Goal: Task Accomplishment & Management: Use online tool/utility

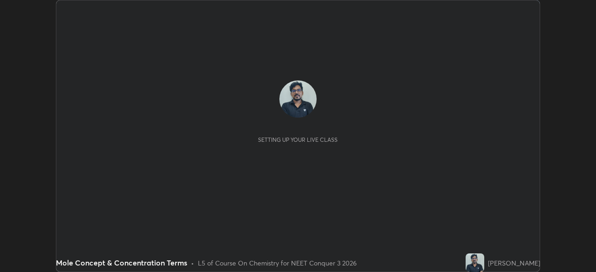
scroll to position [272, 595]
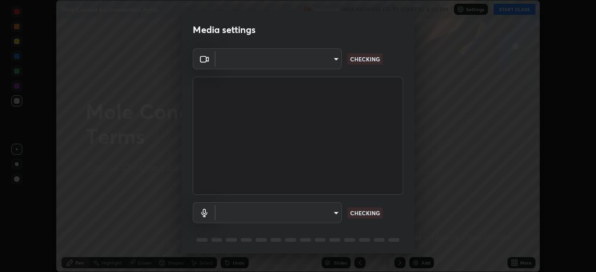
type input "1f3b1a4dbf7f6127e04a7c32b9c59d4571b9df5a52b12507af43ba0352f2305c"
type input "e5b627718591eeaf1f58acbce375d66896c0403349ed2b511c0f677bbfff9090"
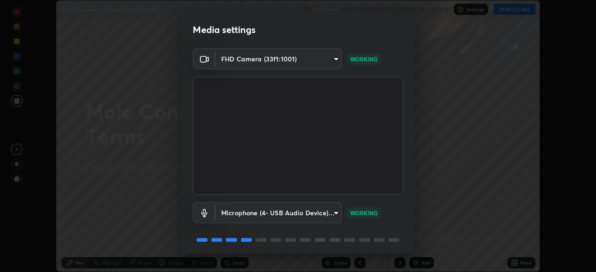
scroll to position [33, 0]
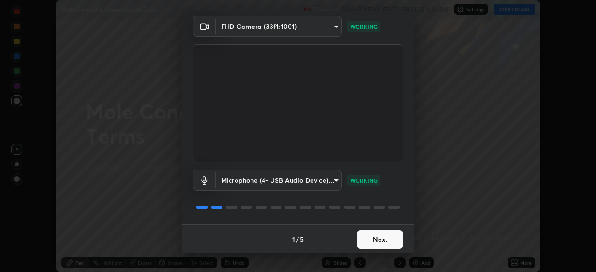
click at [388, 236] on button "Next" at bounding box center [380, 239] width 47 height 19
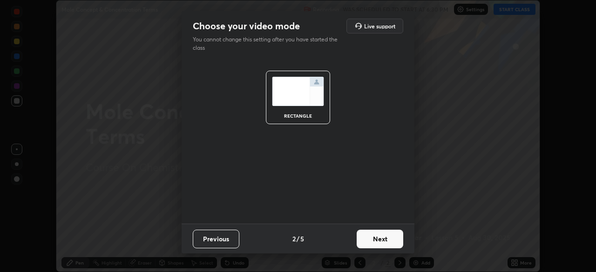
click at [386, 241] on button "Next" at bounding box center [380, 239] width 47 height 19
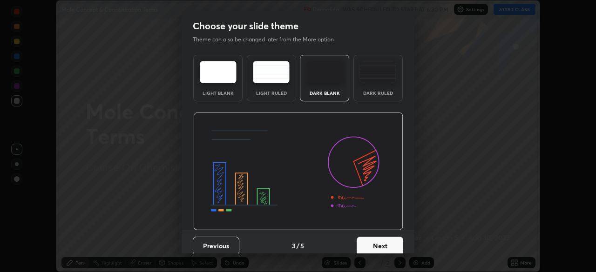
click at [387, 240] on button "Next" at bounding box center [380, 246] width 47 height 19
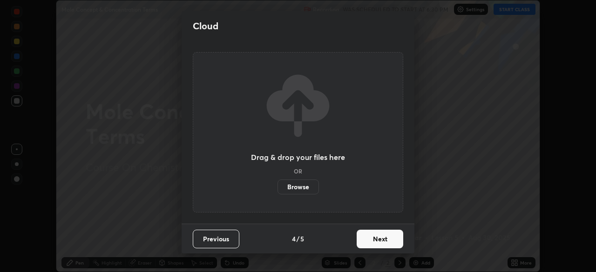
click at [383, 240] on button "Next" at bounding box center [380, 239] width 47 height 19
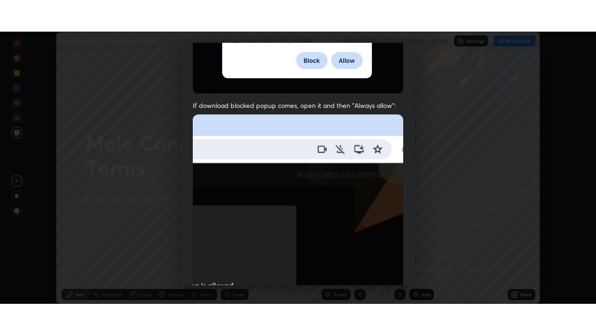
scroll to position [223, 0]
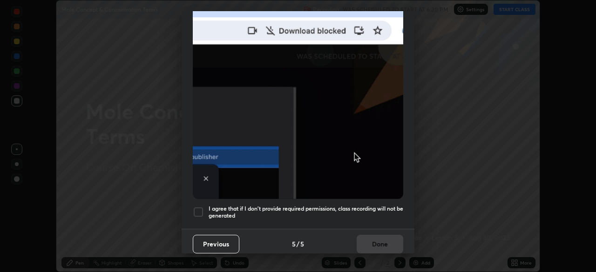
click at [199, 207] on div at bounding box center [198, 212] width 11 height 11
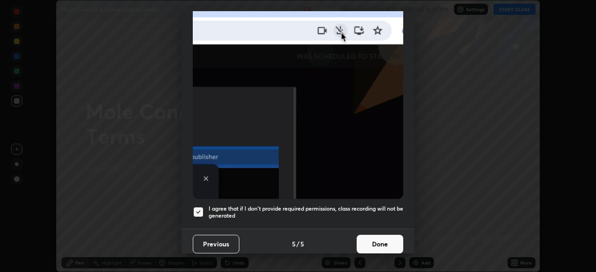
click at [370, 236] on button "Done" at bounding box center [380, 244] width 47 height 19
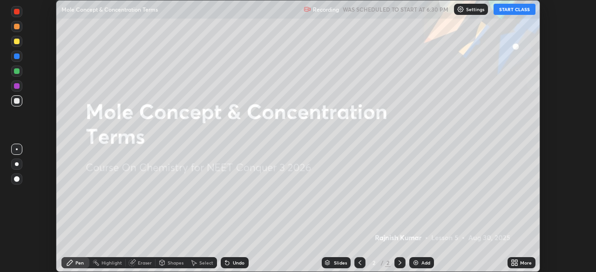
click at [521, 12] on button "START CLASS" at bounding box center [515, 9] width 42 height 11
click at [517, 260] on icon at bounding box center [514, 262] width 7 height 7
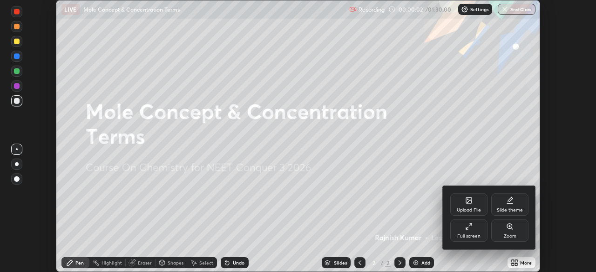
click at [476, 230] on div "Full screen" at bounding box center [468, 231] width 37 height 22
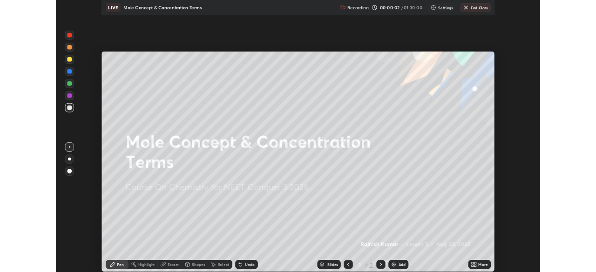
scroll to position [335, 596]
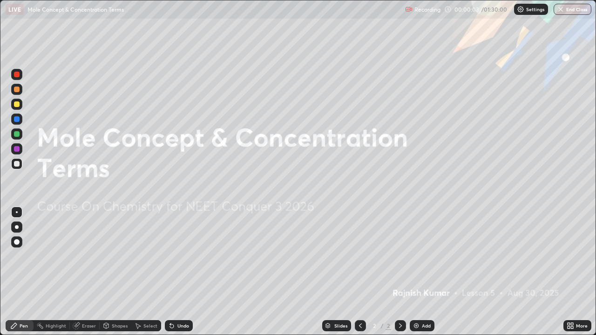
click at [425, 272] on div "Add" at bounding box center [422, 325] width 25 height 11
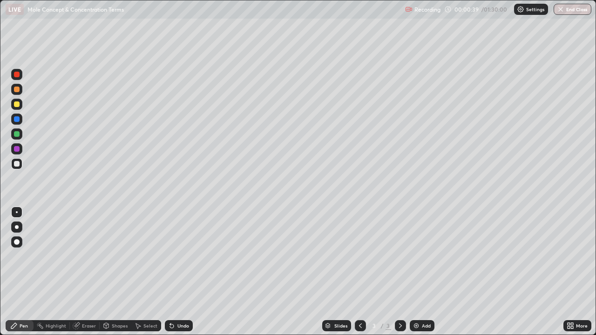
click at [17, 105] on div at bounding box center [17, 104] width 6 height 6
click at [16, 243] on div at bounding box center [17, 242] width 6 height 6
click at [176, 272] on div "Undo" at bounding box center [179, 325] width 28 height 11
click at [177, 272] on div "Undo" at bounding box center [183, 326] width 12 height 5
click at [179, 272] on div "Undo" at bounding box center [183, 326] width 12 height 5
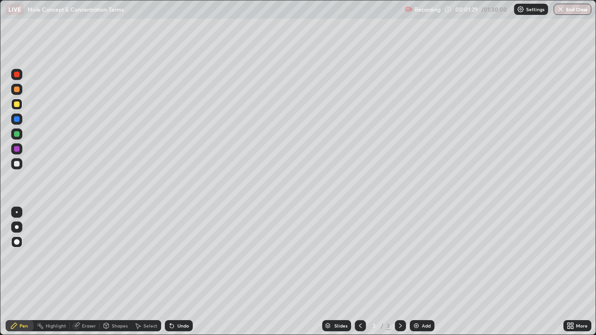
click at [179, 272] on div "Undo" at bounding box center [179, 325] width 28 height 11
click at [183, 272] on div "Undo" at bounding box center [183, 326] width 12 height 5
click at [184, 272] on div "Undo" at bounding box center [183, 326] width 12 height 5
click at [182, 272] on div "Undo" at bounding box center [183, 326] width 12 height 5
click at [177, 272] on div "Undo" at bounding box center [179, 325] width 28 height 11
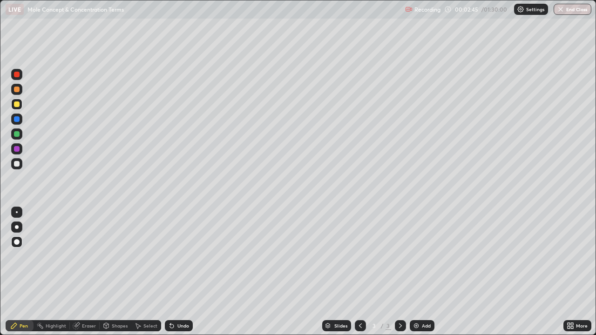
click at [180, 272] on div "Undo" at bounding box center [179, 325] width 28 height 11
click at [187, 272] on div "Undo" at bounding box center [179, 325] width 28 height 11
click at [183, 272] on div "Undo" at bounding box center [183, 326] width 12 height 5
click at [180, 272] on div "Undo" at bounding box center [183, 326] width 12 height 5
click at [183, 272] on div "Undo" at bounding box center [183, 326] width 12 height 5
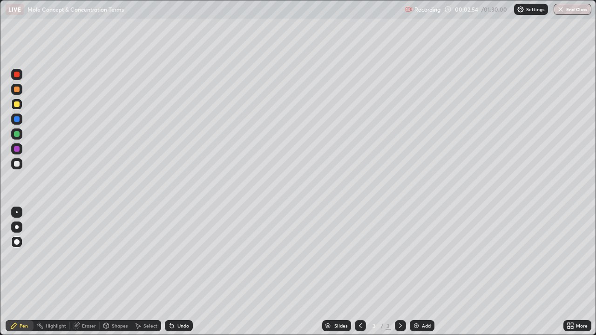
click at [183, 272] on div "Undo" at bounding box center [183, 326] width 12 height 5
click at [423, 272] on div "Add" at bounding box center [426, 326] width 9 height 5
click at [18, 135] on div at bounding box center [17, 134] width 6 height 6
click at [180, 272] on div "Undo" at bounding box center [183, 326] width 12 height 5
click at [180, 272] on div "Undo" at bounding box center [179, 325] width 28 height 11
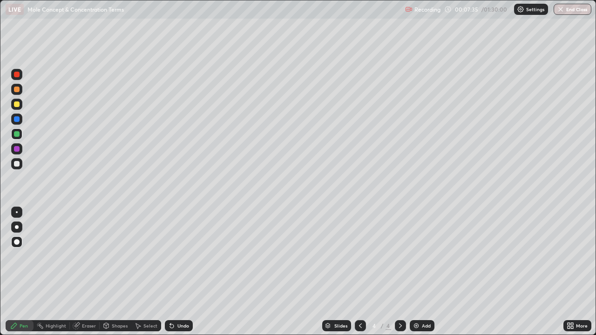
click at [181, 272] on div "Undo" at bounding box center [183, 326] width 12 height 5
click at [182, 272] on div "Undo" at bounding box center [183, 326] width 12 height 5
click at [17, 147] on div at bounding box center [17, 149] width 6 height 6
click at [147, 272] on div "Select" at bounding box center [150, 326] width 14 height 5
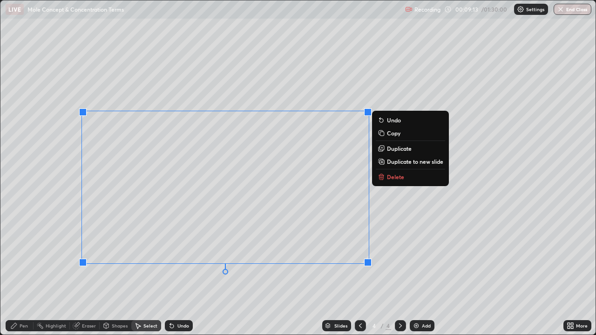
click at [434, 253] on div "0 ° Undo Copy Duplicate Duplicate to new slide Delete" at bounding box center [297, 167] width 595 height 335
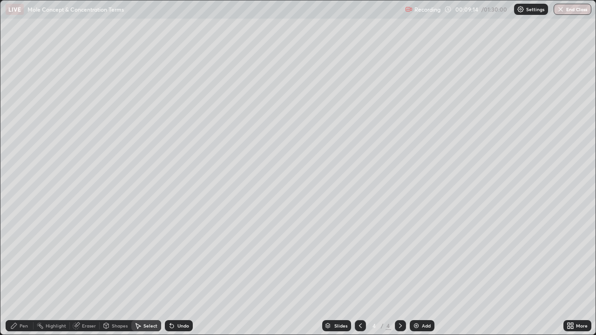
click at [114, 272] on div "Shapes" at bounding box center [120, 326] width 16 height 5
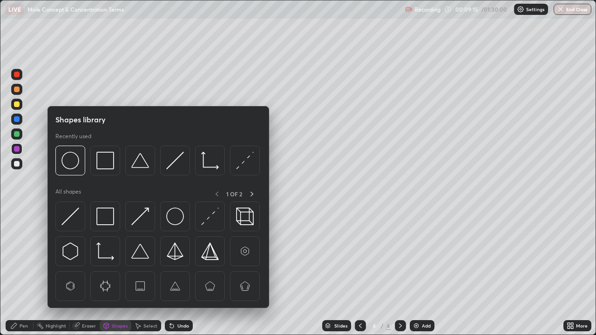
click at [111, 217] on img at bounding box center [105, 217] width 18 height 18
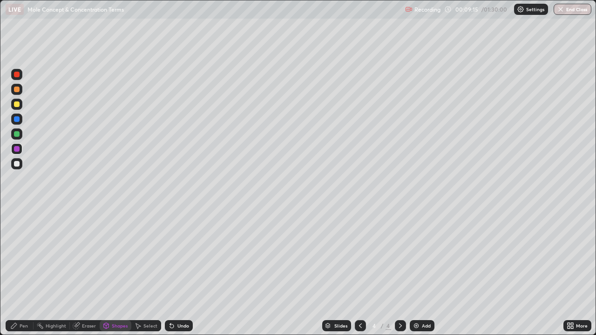
click at [17, 163] on div at bounding box center [17, 164] width 6 height 6
click at [28, 272] on div "Pen" at bounding box center [20, 325] width 28 height 11
click at [21, 151] on div at bounding box center [16, 148] width 11 height 11
click at [414, 272] on img at bounding box center [416, 325] width 7 height 7
click at [19, 105] on div at bounding box center [17, 104] width 6 height 6
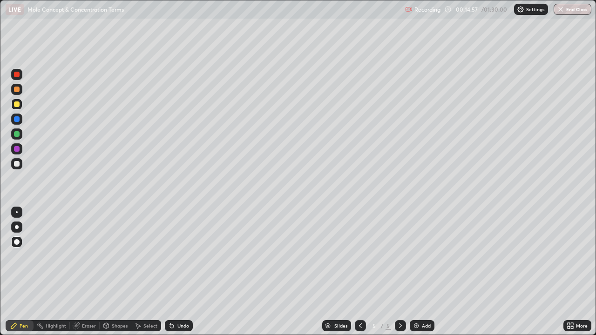
click at [15, 135] on div at bounding box center [17, 134] width 6 height 6
click at [18, 149] on div at bounding box center [17, 149] width 6 height 6
click at [179, 272] on div "Undo" at bounding box center [183, 326] width 12 height 5
click at [177, 272] on div "Undo" at bounding box center [179, 325] width 28 height 11
click at [16, 163] on div at bounding box center [17, 164] width 6 height 6
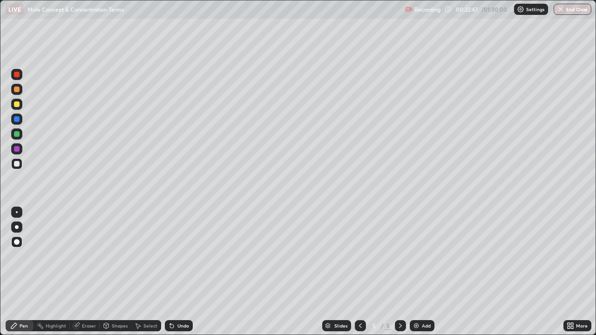
click at [424, 272] on div "Add" at bounding box center [426, 326] width 9 height 5
click at [18, 103] on div at bounding box center [17, 104] width 6 height 6
click at [120, 272] on div "Shapes" at bounding box center [120, 326] width 16 height 5
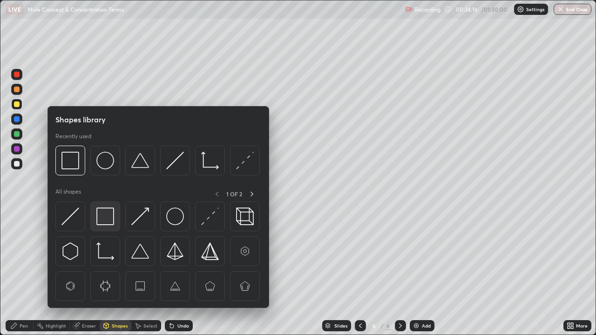
click at [108, 217] on img at bounding box center [105, 217] width 18 height 18
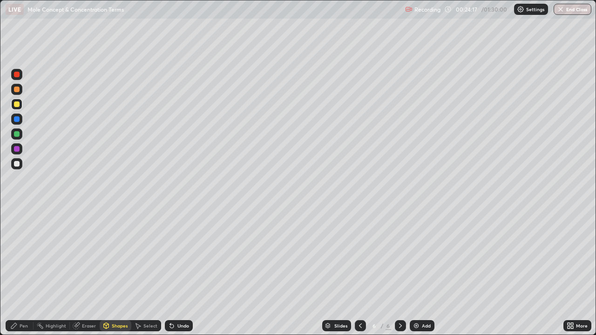
click at [20, 147] on div at bounding box center [16, 148] width 11 height 11
click at [143, 272] on div "Select" at bounding box center [150, 326] width 14 height 5
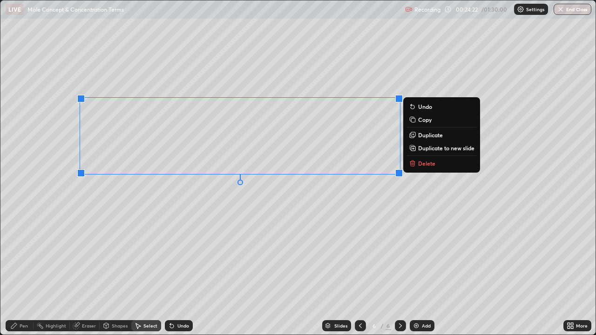
click at [97, 196] on div "0 ° Undo Copy Duplicate Duplicate to new slide Delete" at bounding box center [297, 167] width 595 height 335
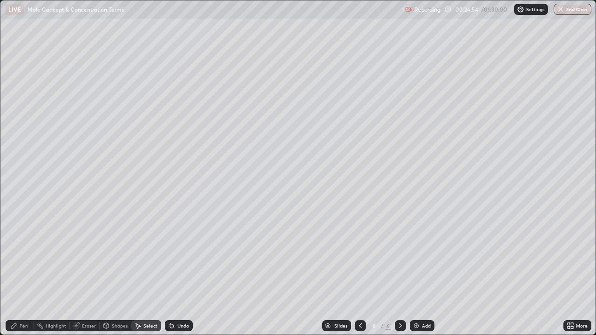
click at [22, 272] on div "Pen" at bounding box center [24, 326] width 8 height 5
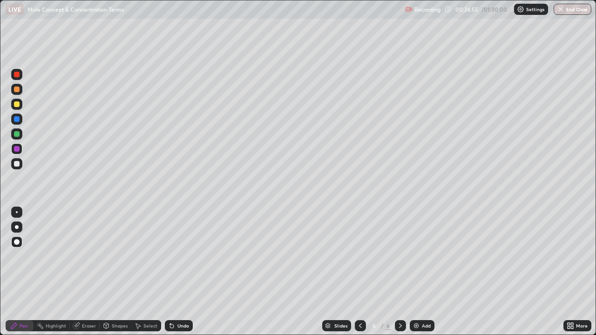
click at [18, 162] on div at bounding box center [17, 164] width 6 height 6
click at [418, 272] on img at bounding box center [416, 325] width 7 height 7
click at [17, 104] on div at bounding box center [17, 104] width 6 height 6
click at [181, 272] on div "Undo" at bounding box center [183, 326] width 12 height 5
click at [118, 272] on div "Shapes" at bounding box center [120, 326] width 16 height 5
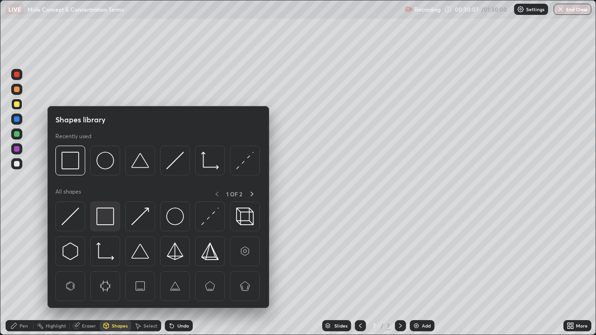
click at [99, 218] on img at bounding box center [105, 217] width 18 height 18
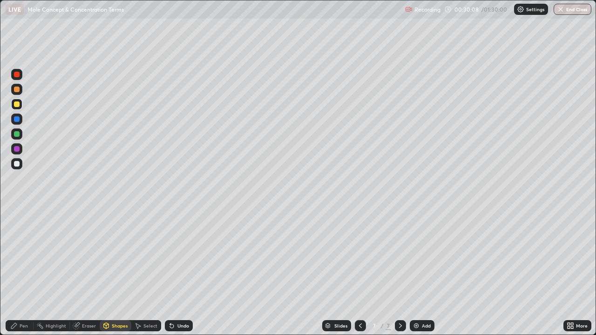
click at [17, 149] on div at bounding box center [17, 149] width 6 height 6
click at [426, 272] on div "Add" at bounding box center [426, 326] width 9 height 5
click at [25, 272] on div "Pen" at bounding box center [20, 325] width 28 height 11
click at [18, 104] on div at bounding box center [17, 104] width 6 height 6
click at [176, 272] on div "Undo" at bounding box center [179, 325] width 28 height 11
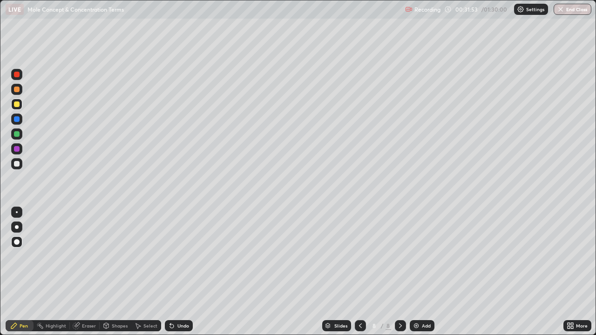
click at [181, 272] on div "Undo" at bounding box center [183, 326] width 12 height 5
click at [183, 272] on div "Undo" at bounding box center [179, 325] width 28 height 11
click at [174, 272] on icon at bounding box center [171, 325] width 7 height 7
click at [420, 272] on div "Add" at bounding box center [422, 325] width 25 height 11
click at [17, 103] on div at bounding box center [17, 104] width 6 height 6
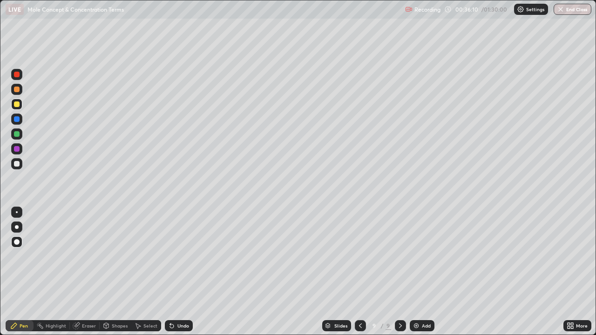
click at [114, 272] on div "Shapes" at bounding box center [120, 326] width 16 height 5
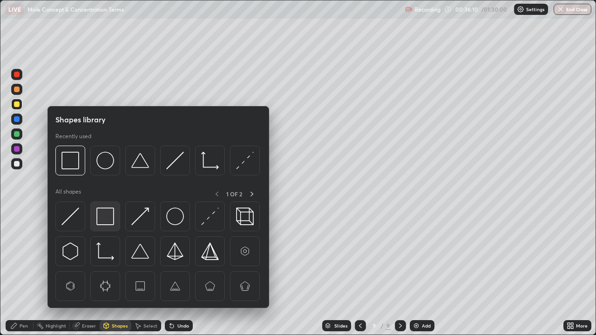
click at [109, 217] on img at bounding box center [105, 217] width 18 height 18
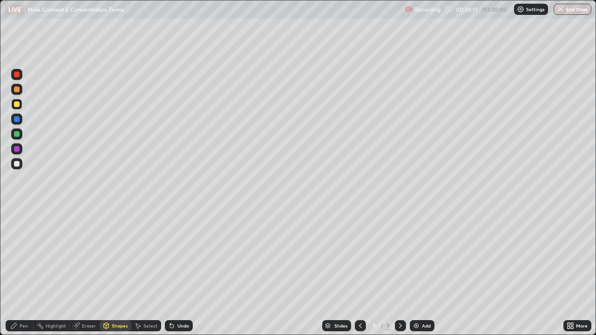
click at [17, 149] on div at bounding box center [17, 149] width 6 height 6
click at [33, 272] on div at bounding box center [33, 325] width 0 height 7
click at [19, 162] on div at bounding box center [17, 164] width 6 height 6
click at [184, 272] on div "Undo" at bounding box center [183, 326] width 12 height 5
click at [183, 272] on div "Undo" at bounding box center [183, 326] width 12 height 5
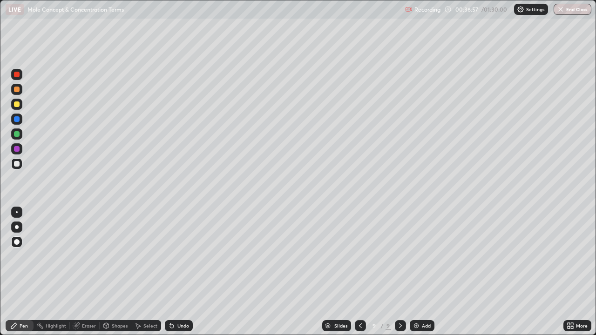
click at [185, 272] on div "Undo" at bounding box center [179, 325] width 28 height 11
click at [187, 272] on div "Undo" at bounding box center [183, 326] width 12 height 5
click at [423, 272] on div "Add" at bounding box center [426, 326] width 9 height 5
click at [19, 106] on div at bounding box center [17, 104] width 6 height 6
click at [174, 272] on icon at bounding box center [171, 325] width 7 height 7
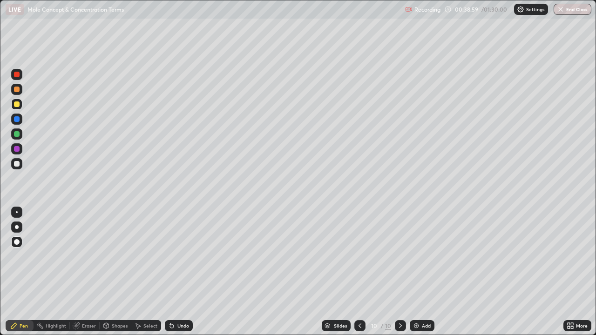
click at [171, 272] on icon at bounding box center [172, 327] width 4 height 4
click at [171, 272] on icon at bounding box center [171, 325] width 7 height 7
click at [177, 272] on div "Undo" at bounding box center [183, 326] width 12 height 5
click at [177, 272] on div "Undo" at bounding box center [179, 325] width 28 height 11
click at [14, 150] on div at bounding box center [17, 149] width 6 height 6
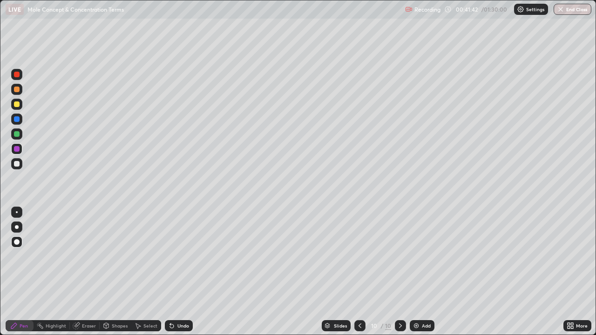
click at [110, 272] on div "Shapes" at bounding box center [116, 325] width 32 height 11
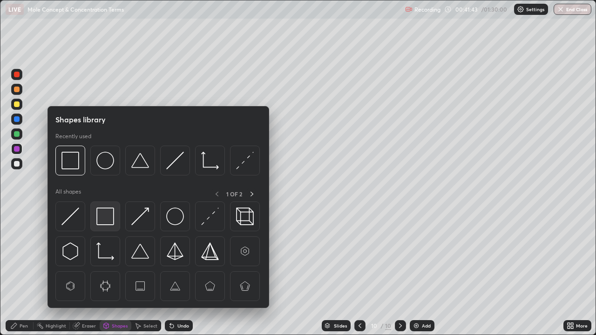
click at [108, 220] on img at bounding box center [105, 217] width 18 height 18
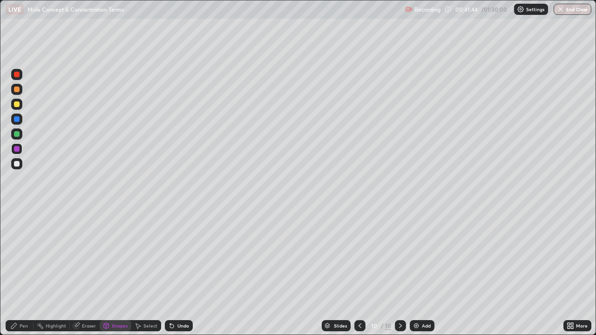
click at [16, 149] on div at bounding box center [17, 149] width 6 height 6
click at [420, 272] on div "Add" at bounding box center [422, 325] width 25 height 11
click at [18, 135] on div at bounding box center [17, 134] width 6 height 6
click at [25, 272] on div "Pen" at bounding box center [24, 326] width 8 height 5
click at [174, 272] on icon at bounding box center [171, 325] width 7 height 7
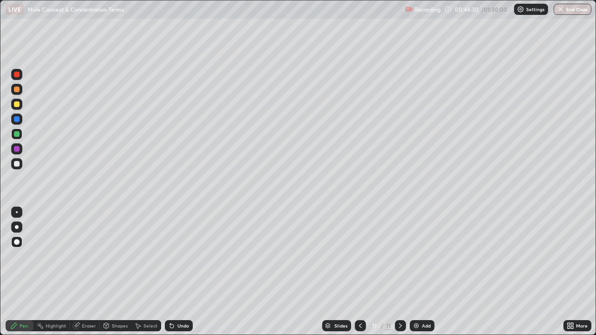
click at [170, 272] on icon at bounding box center [170, 324] width 1 height 1
click at [112, 272] on div "Shapes" at bounding box center [120, 326] width 16 height 5
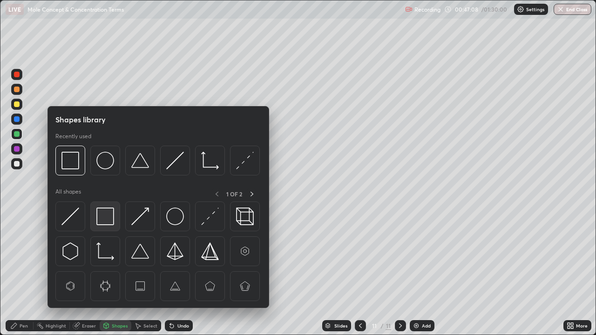
click at [104, 216] on img at bounding box center [105, 217] width 18 height 18
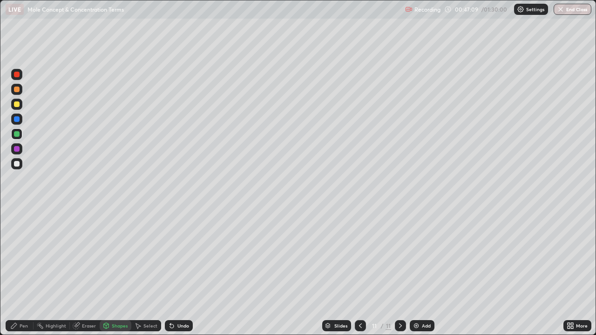
click at [16, 149] on div at bounding box center [17, 149] width 6 height 6
click at [15, 104] on div at bounding box center [17, 104] width 6 height 6
click at [26, 272] on div "Pen" at bounding box center [24, 326] width 8 height 5
click at [29, 272] on div "Pen" at bounding box center [20, 325] width 28 height 11
click at [85, 272] on div "Eraser" at bounding box center [85, 325] width 30 height 11
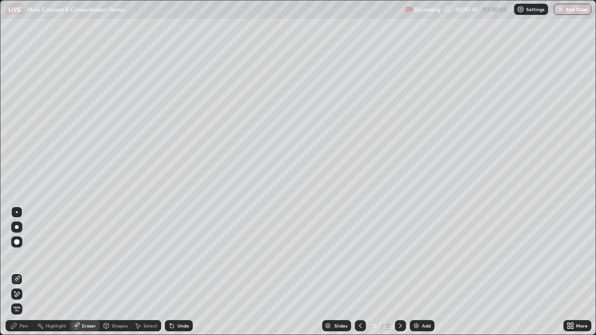
click at [20, 272] on div "Pen" at bounding box center [24, 326] width 8 height 5
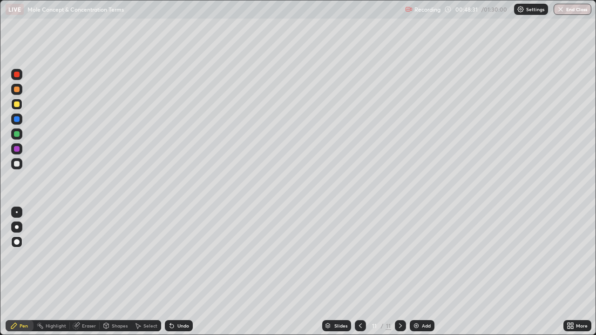
click at [178, 272] on div "Undo" at bounding box center [179, 325] width 28 height 11
click at [174, 272] on icon at bounding box center [171, 325] width 7 height 7
click at [172, 272] on icon at bounding box center [171, 325] width 7 height 7
click at [171, 272] on icon at bounding box center [172, 327] width 4 height 4
click at [171, 272] on div "Undo" at bounding box center [179, 325] width 28 height 11
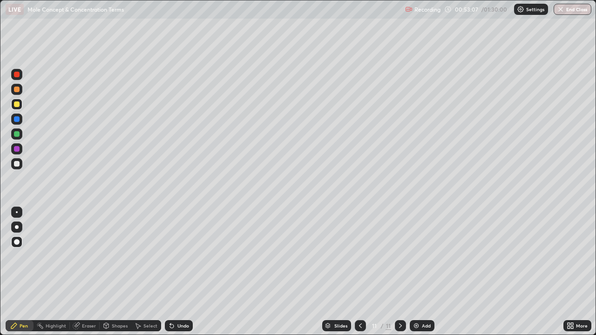
click at [427, 272] on div "Add" at bounding box center [422, 325] width 25 height 11
click at [359, 272] on icon at bounding box center [360, 325] width 7 height 7
click at [399, 272] on icon at bounding box center [400, 325] width 7 height 7
click at [18, 134] on div at bounding box center [17, 134] width 6 height 6
click at [361, 272] on div at bounding box center [360, 325] width 11 height 11
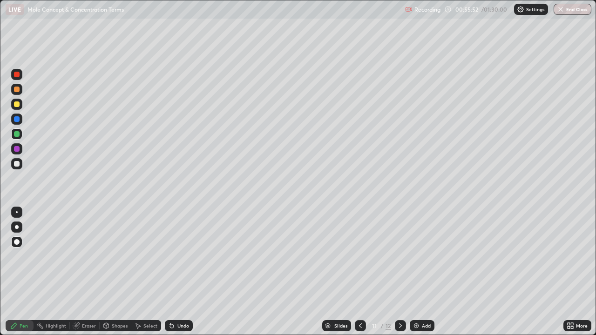
click at [399, 272] on icon at bounding box center [400, 325] width 7 height 7
click at [19, 119] on div at bounding box center [17, 119] width 6 height 6
click at [425, 272] on div "Add" at bounding box center [422, 325] width 25 height 11
click at [20, 108] on div at bounding box center [16, 104] width 11 height 11
click at [21, 135] on div at bounding box center [16, 134] width 11 height 11
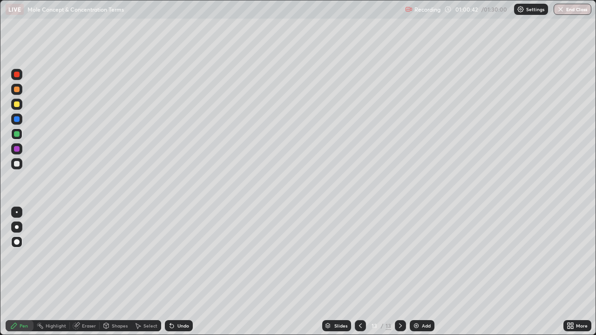
click at [17, 149] on div at bounding box center [17, 149] width 6 height 6
click at [19, 131] on div at bounding box center [16, 134] width 11 height 11
click at [17, 148] on div at bounding box center [17, 149] width 6 height 6
click at [425, 272] on div "Add" at bounding box center [426, 326] width 9 height 5
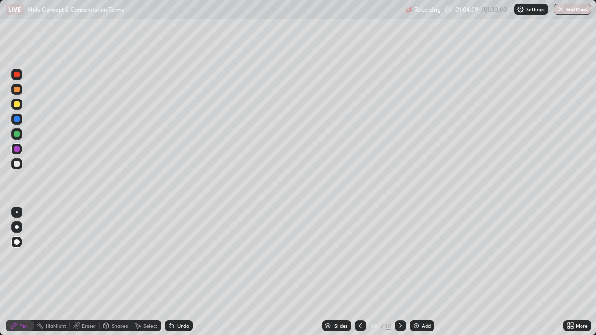
click at [18, 103] on div at bounding box center [17, 104] width 6 height 6
click at [18, 134] on div at bounding box center [17, 134] width 6 height 6
click at [18, 149] on div at bounding box center [17, 149] width 6 height 6
click at [88, 272] on div "Eraser" at bounding box center [89, 326] width 14 height 5
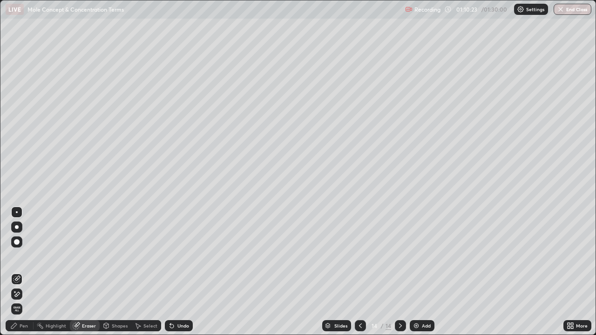
click at [25, 272] on div "Pen" at bounding box center [24, 326] width 8 height 5
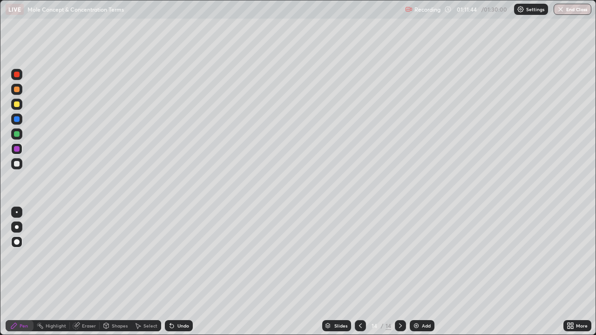
click at [422, 272] on div "Add" at bounding box center [426, 326] width 9 height 5
click at [16, 105] on div at bounding box center [17, 104] width 6 height 6
click at [112, 272] on div "Shapes" at bounding box center [120, 326] width 16 height 5
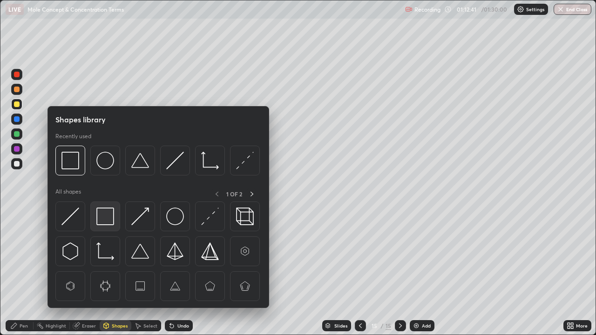
click at [109, 217] on img at bounding box center [105, 217] width 18 height 18
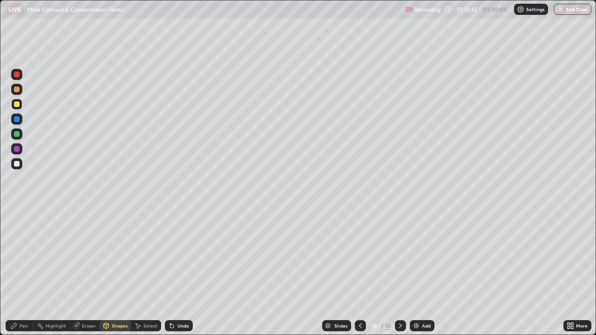
click at [18, 147] on div at bounding box center [17, 149] width 6 height 6
click at [14, 136] on div at bounding box center [16, 134] width 11 height 11
click at [177, 272] on div "Undo" at bounding box center [183, 326] width 12 height 5
click at [22, 272] on div "Pen" at bounding box center [20, 325] width 28 height 11
click at [177, 272] on div "Undo" at bounding box center [179, 325] width 28 height 11
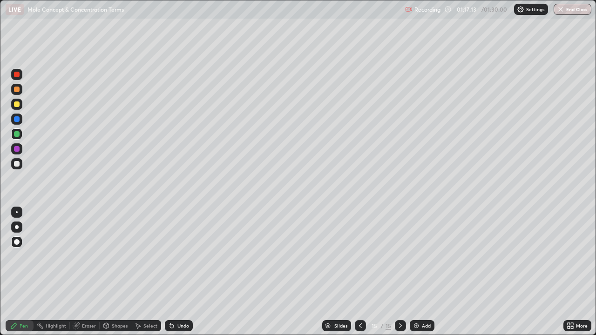
click at [178, 272] on div "Undo" at bounding box center [183, 326] width 12 height 5
click at [184, 272] on div "Undo" at bounding box center [179, 325] width 28 height 11
click at [183, 272] on div "Undo" at bounding box center [183, 326] width 12 height 5
click at [183, 272] on div "Undo" at bounding box center [179, 325] width 28 height 11
click at [88, 272] on div "Eraser" at bounding box center [89, 326] width 14 height 5
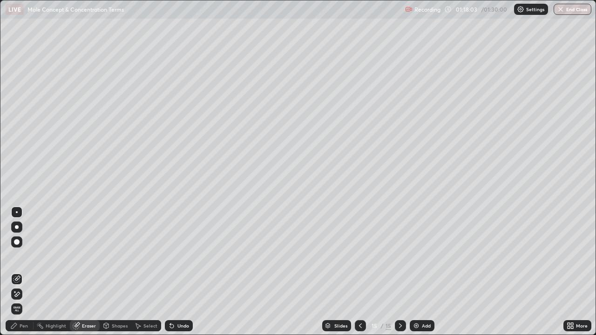
click at [25, 272] on div "Pen" at bounding box center [20, 325] width 28 height 11
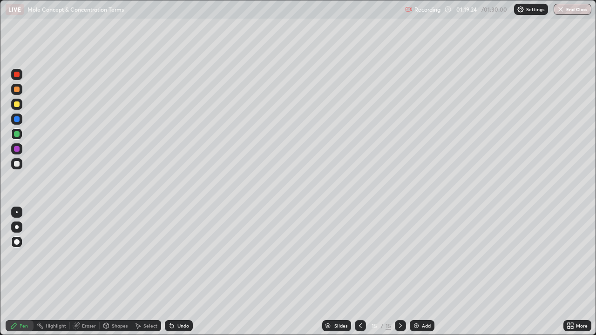
click at [17, 149] on div at bounding box center [17, 149] width 6 height 6
click at [417, 272] on img at bounding box center [416, 325] width 7 height 7
click at [18, 105] on div at bounding box center [17, 104] width 6 height 6
click at [182, 272] on div "Undo" at bounding box center [183, 326] width 12 height 5
click at [19, 162] on div at bounding box center [17, 164] width 6 height 6
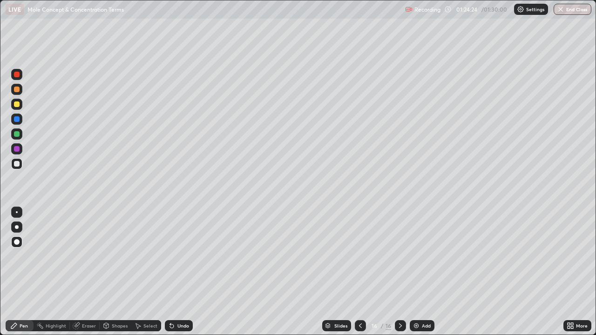
click at [115, 272] on div "Shapes" at bounding box center [116, 325] width 32 height 11
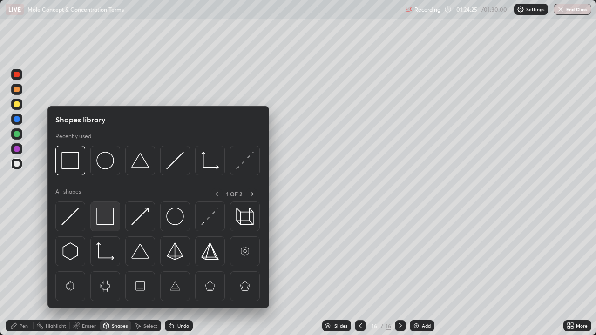
click at [109, 213] on img at bounding box center [105, 217] width 18 height 18
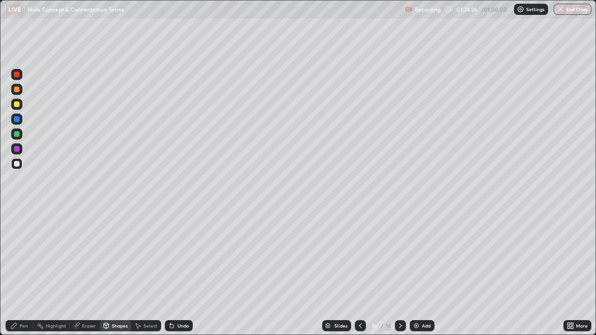
click at [17, 148] on div at bounding box center [17, 149] width 6 height 6
click at [181, 272] on div "Undo" at bounding box center [183, 326] width 12 height 5
click at [181, 272] on div "Undo" at bounding box center [179, 325] width 28 height 11
click at [174, 272] on icon at bounding box center [171, 325] width 7 height 7
click at [179, 272] on div "Undo" at bounding box center [183, 326] width 12 height 5
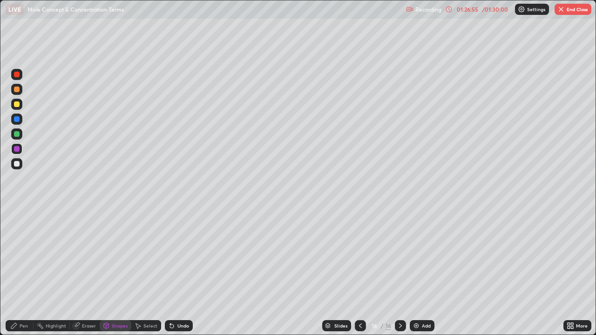
click at [579, 8] on button "End Class" at bounding box center [573, 9] width 37 height 11
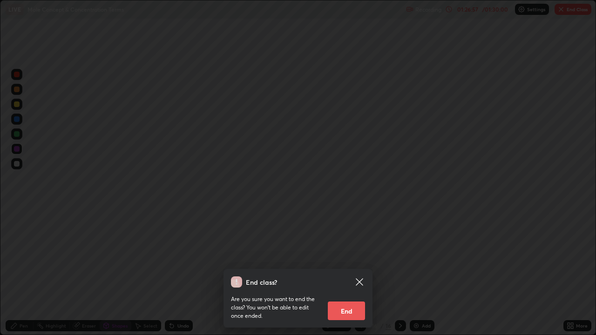
click at [349, 272] on button "End" at bounding box center [346, 311] width 37 height 19
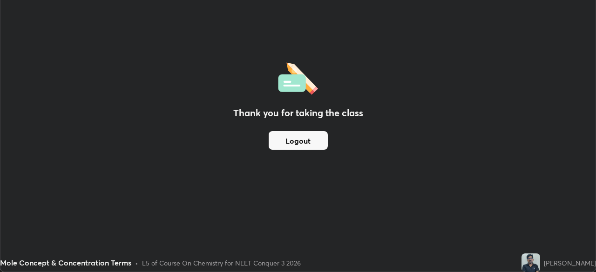
scroll to position [46286, 45963]
